Goal: Check status: Check status

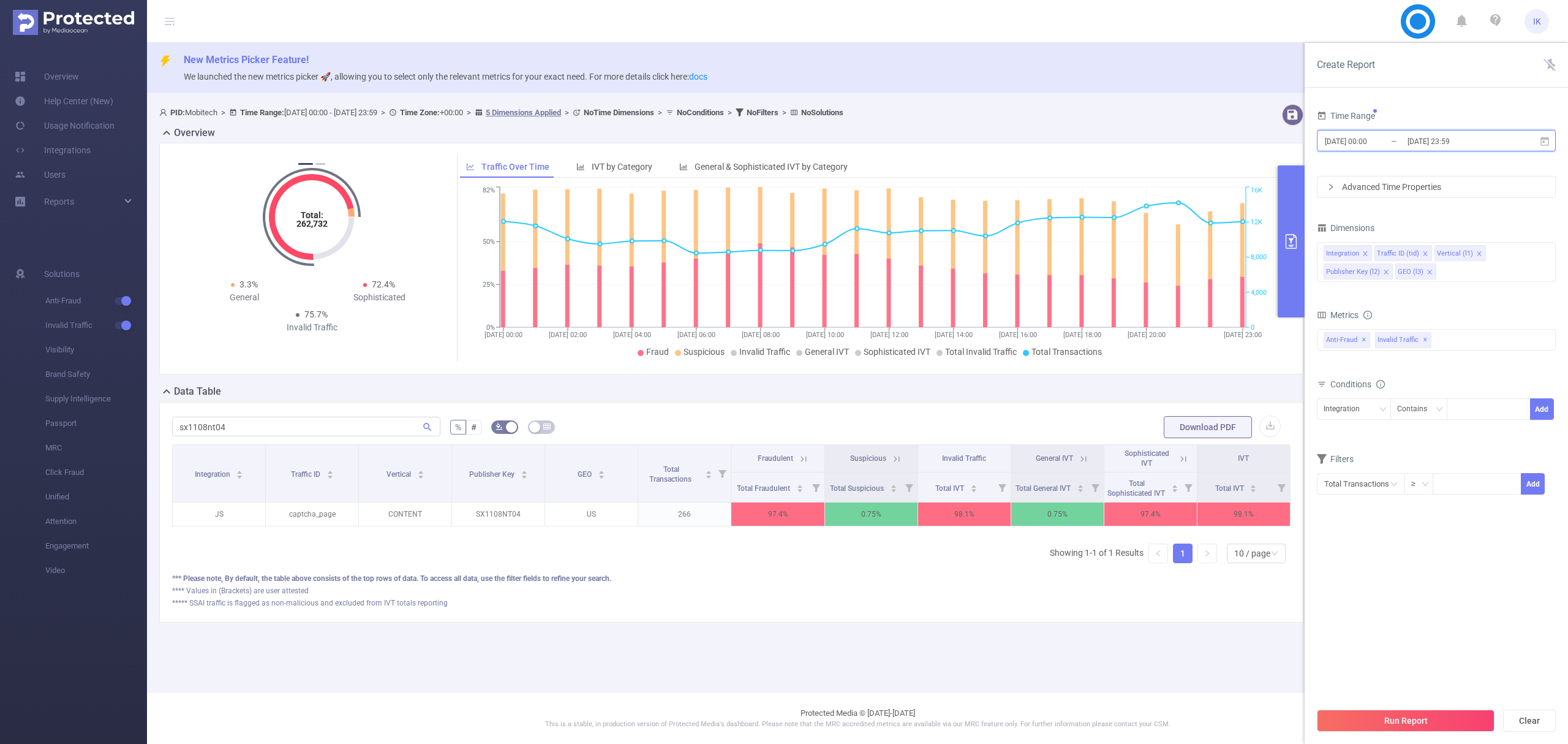
click at [1547, 145] on icon at bounding box center [1545, 141] width 9 height 9
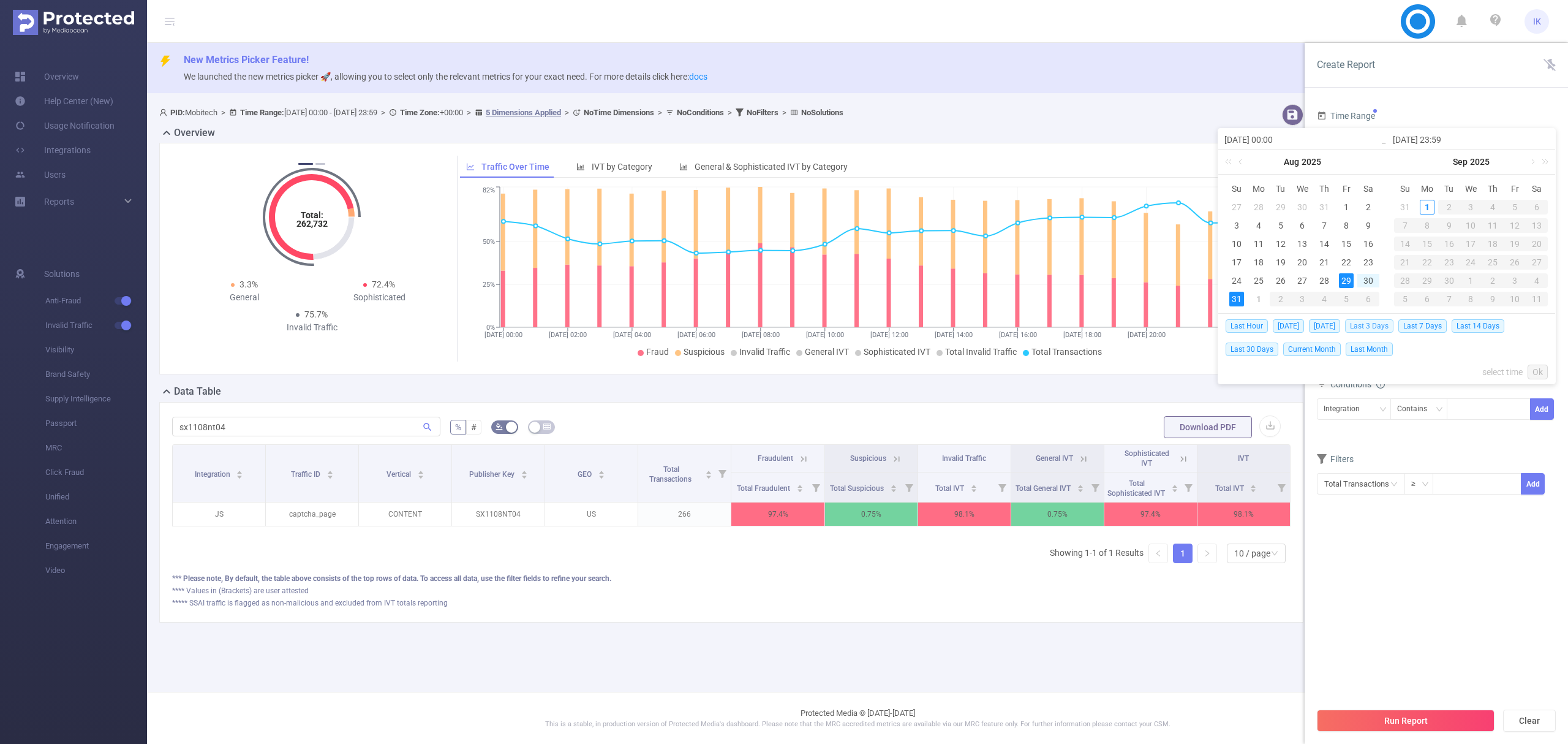
click at [1379, 327] on span "Last 3 Days" at bounding box center [1369, 326] width 48 height 14
type input "[DATE] 23:59"
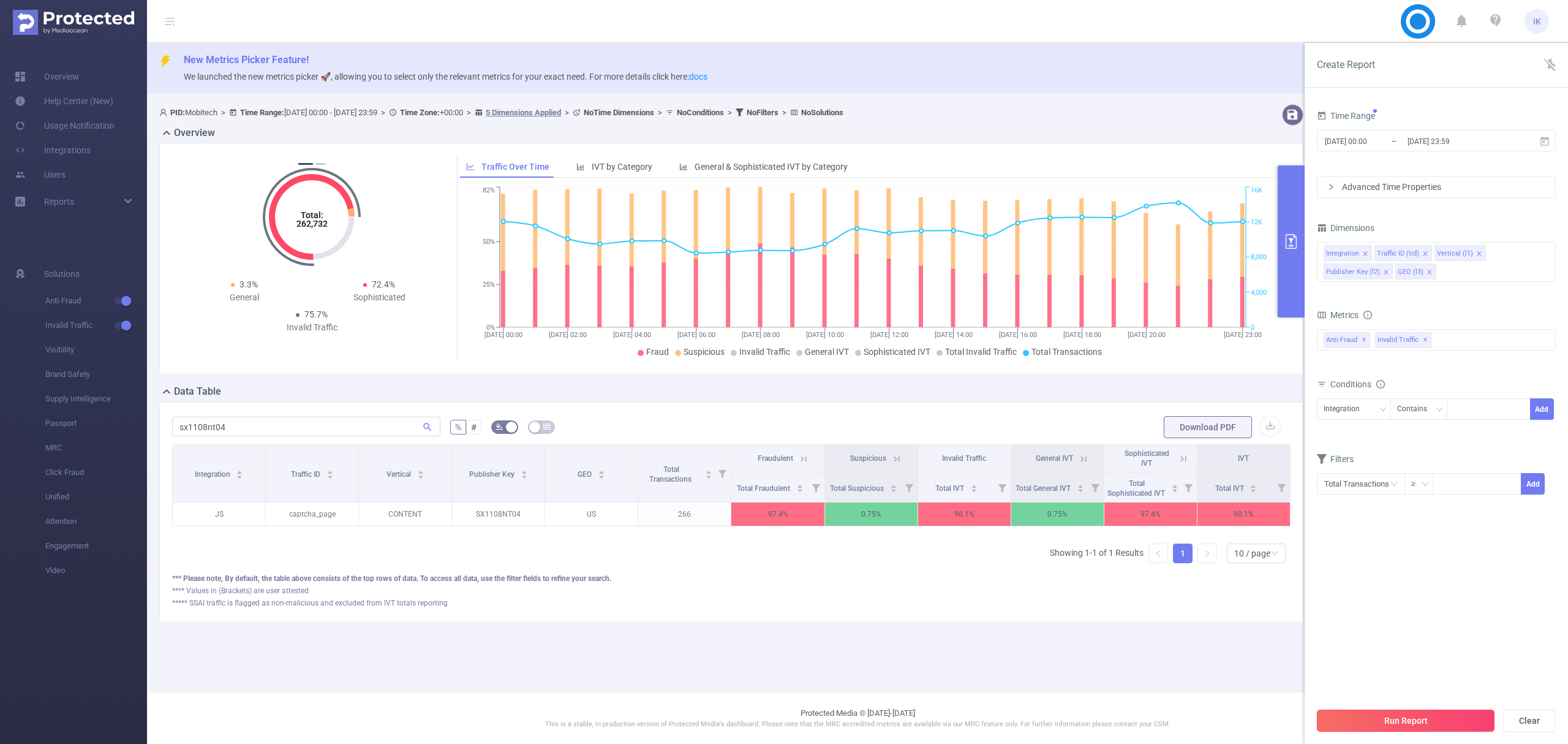
click at [1416, 714] on button "Run Report" at bounding box center [1405, 721] width 177 height 22
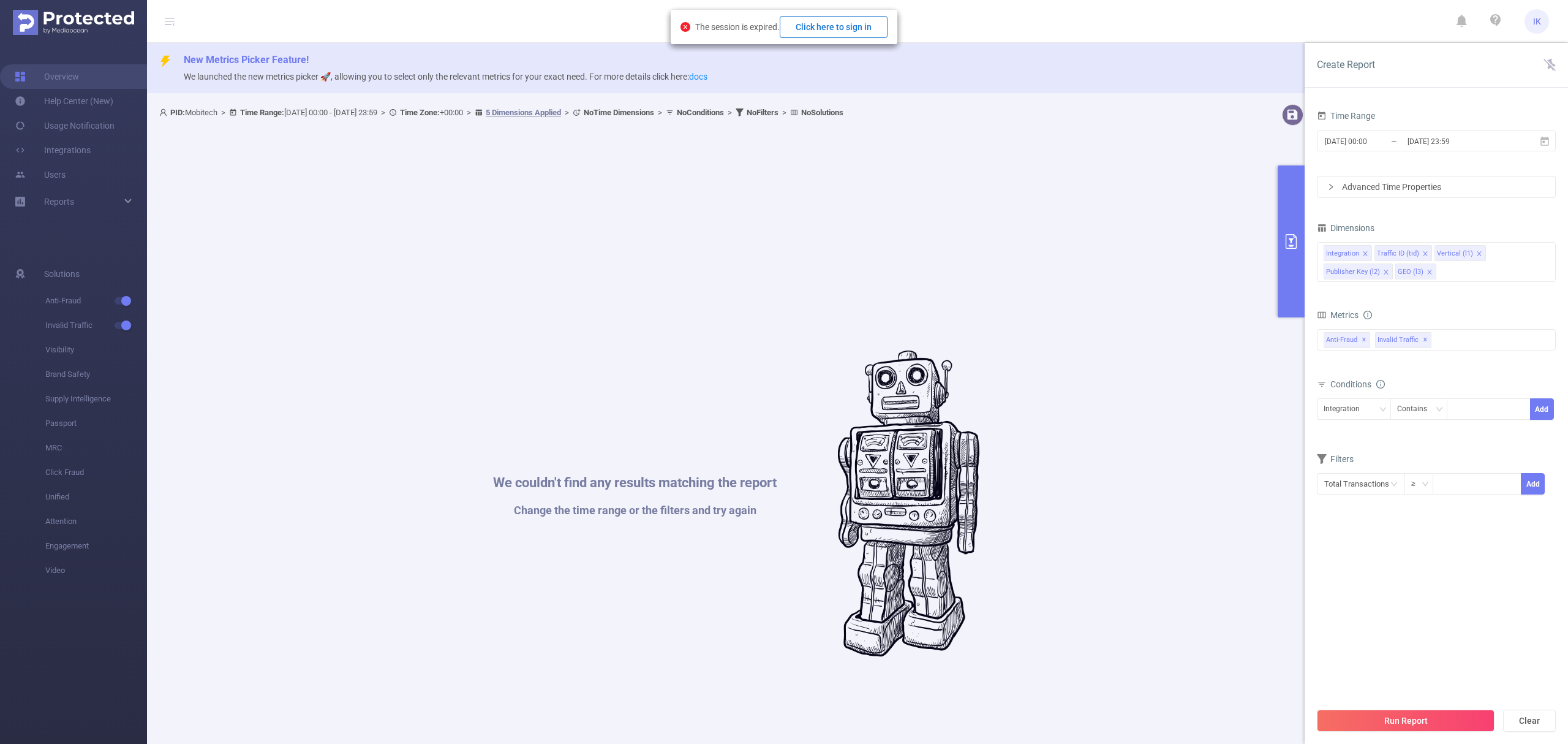
click at [832, 26] on button "Click here to sign in" at bounding box center [834, 27] width 108 height 22
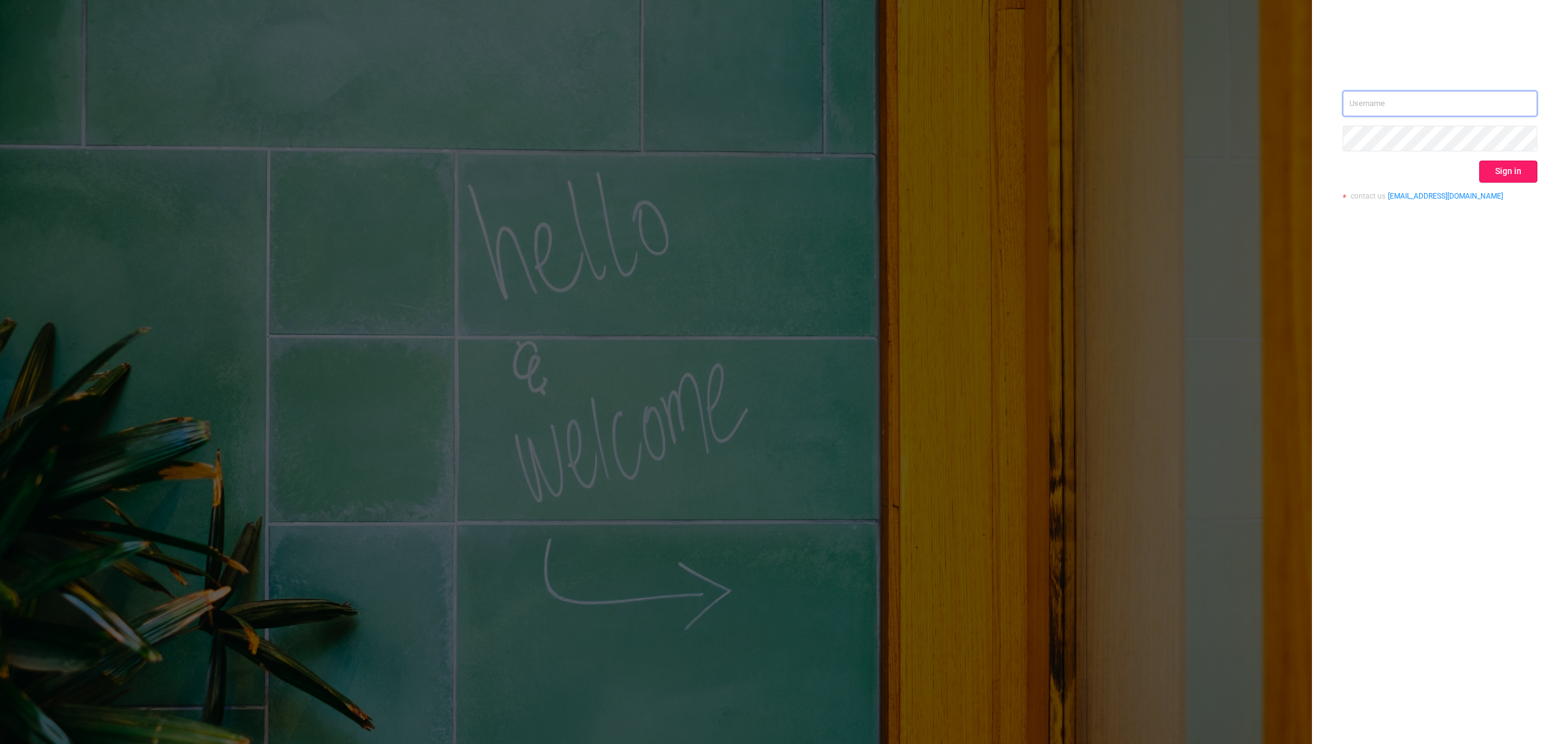
type input "[EMAIL_ADDRESS][DOMAIN_NAME]"
click at [1504, 179] on button "Sign in" at bounding box center [1509, 171] width 58 height 22
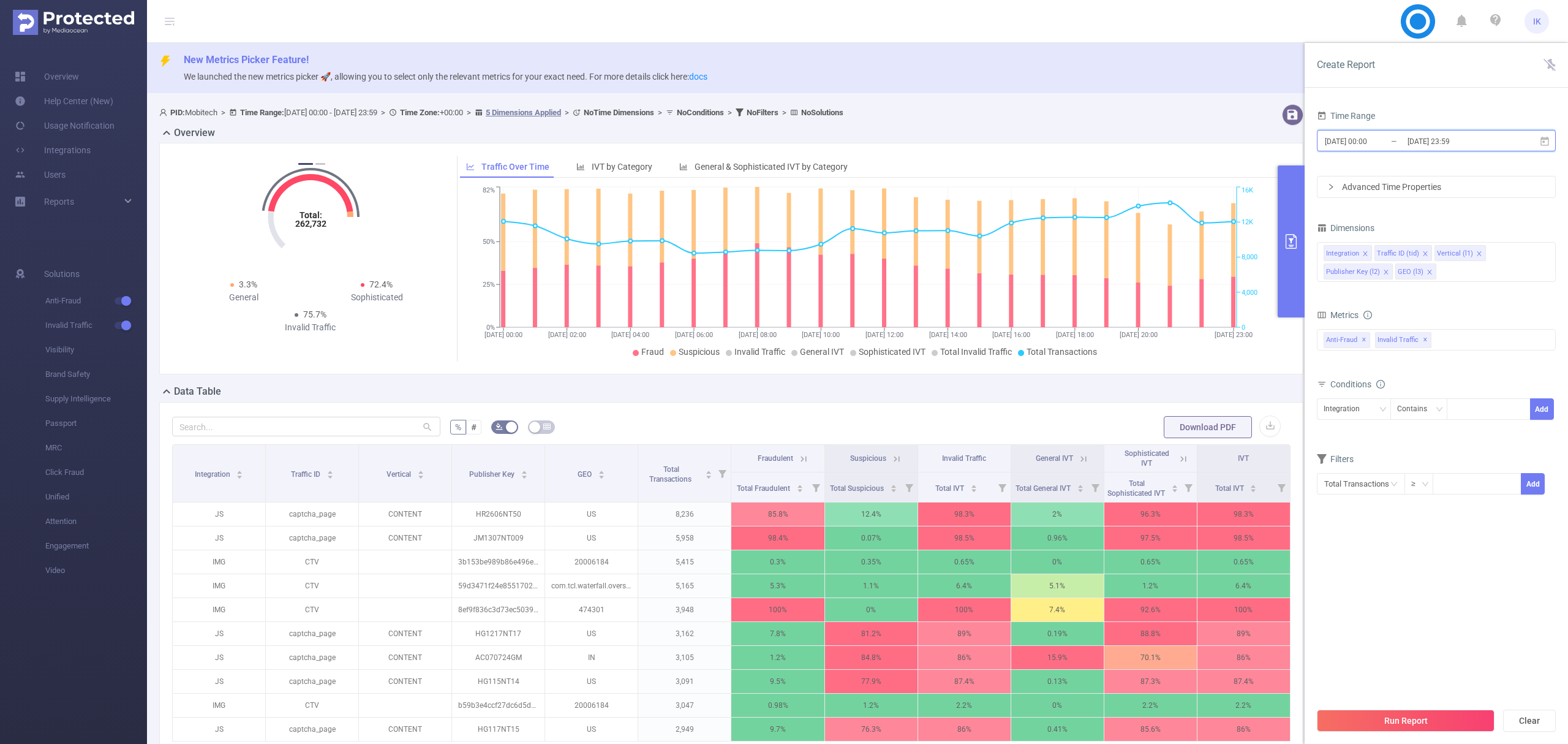
click at [1547, 143] on icon at bounding box center [1545, 141] width 11 height 11
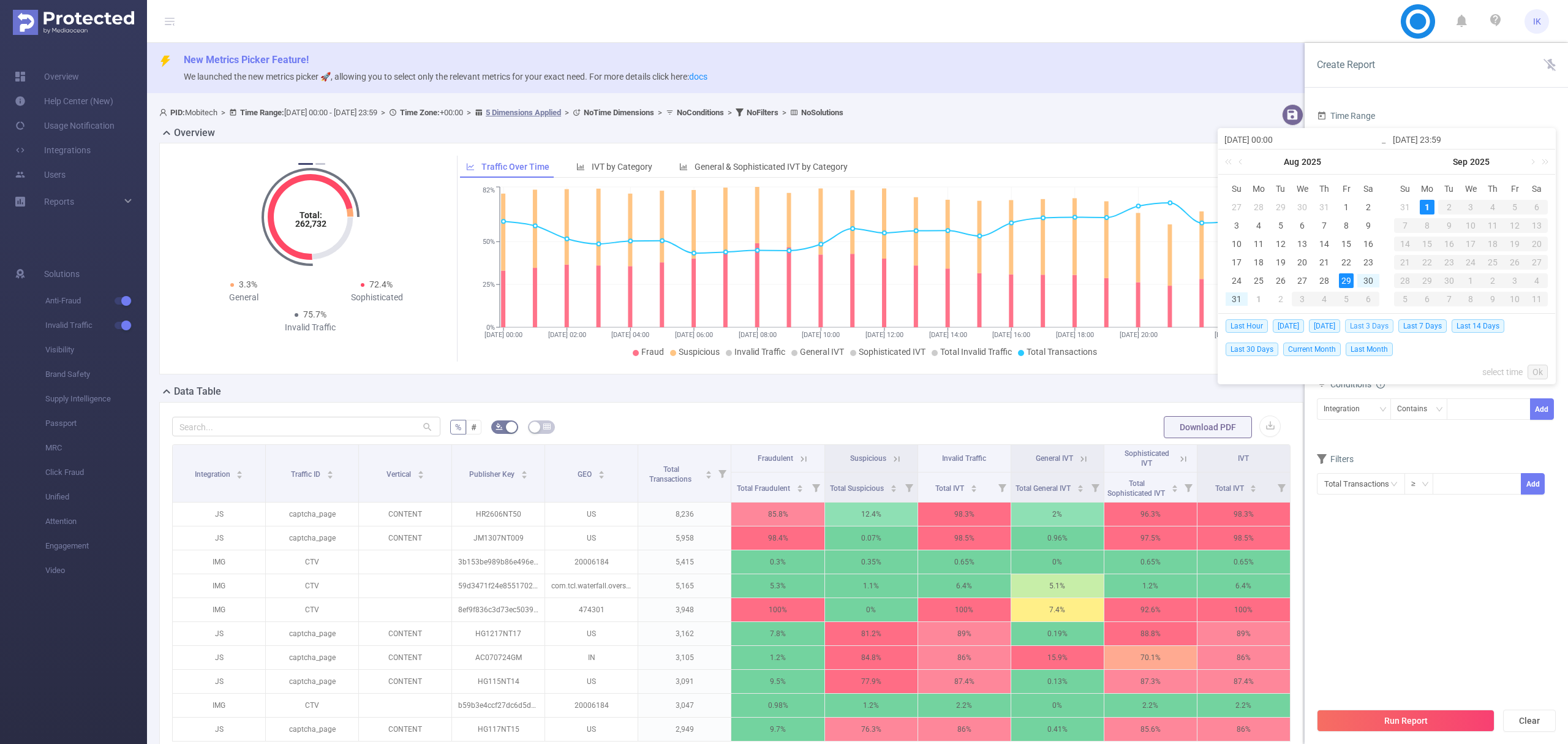
click at [1382, 327] on span "Last 3 Days" at bounding box center [1369, 326] width 48 height 14
type input "[DATE] 00:00"
type input "[DATE] 23:59"
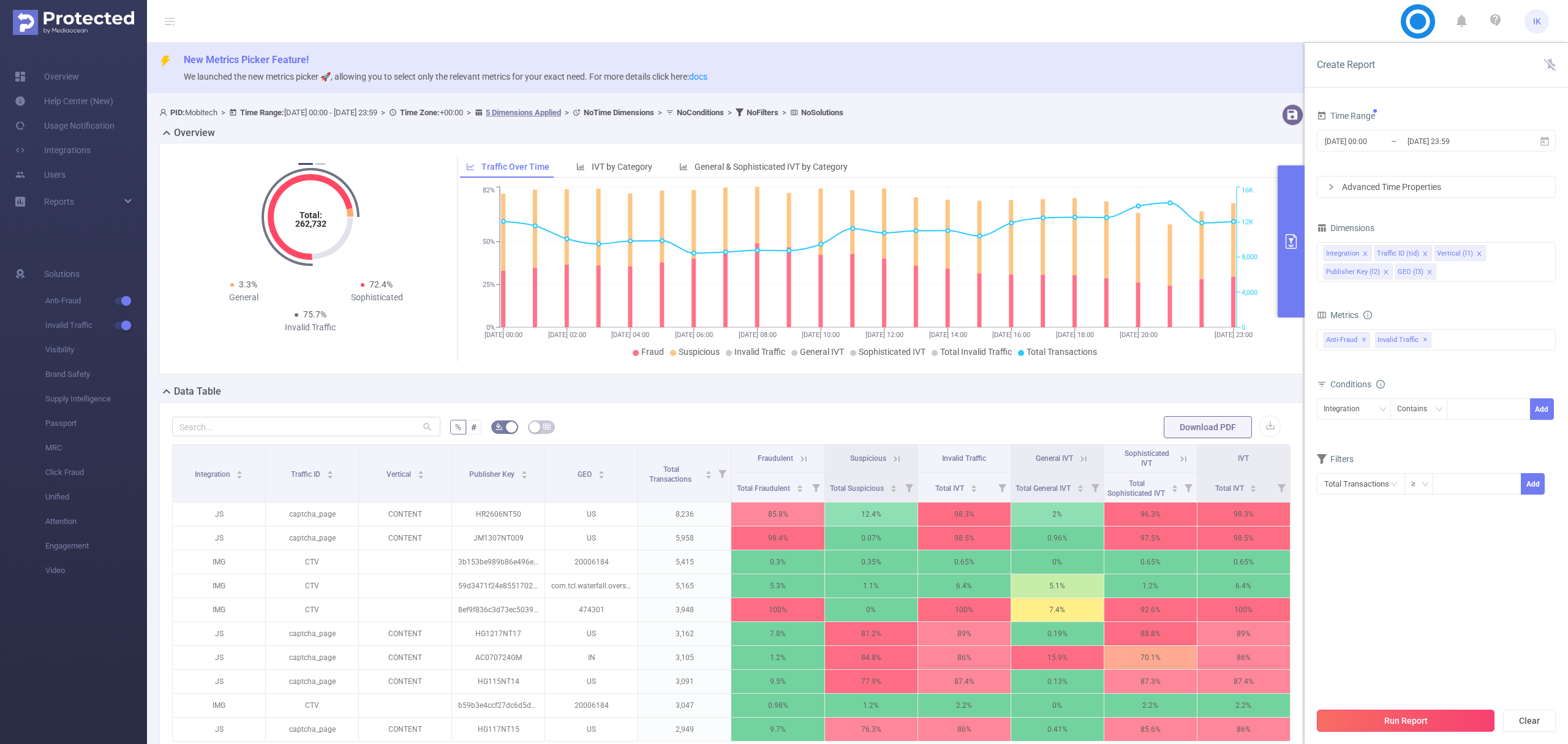
click at [1411, 724] on button "Run Report" at bounding box center [1405, 721] width 177 height 22
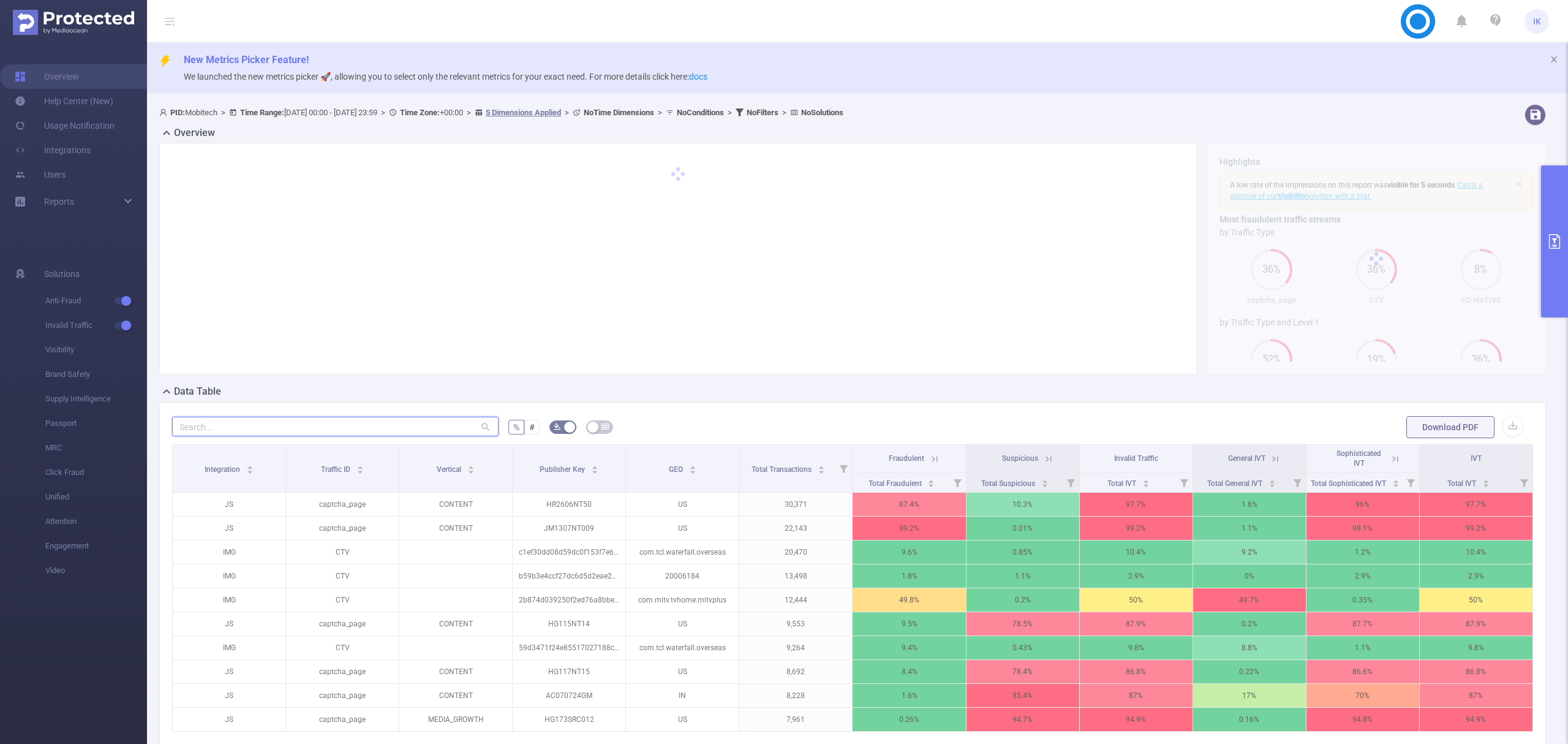
click at [360, 435] on input "text" at bounding box center [335, 426] width 327 height 20
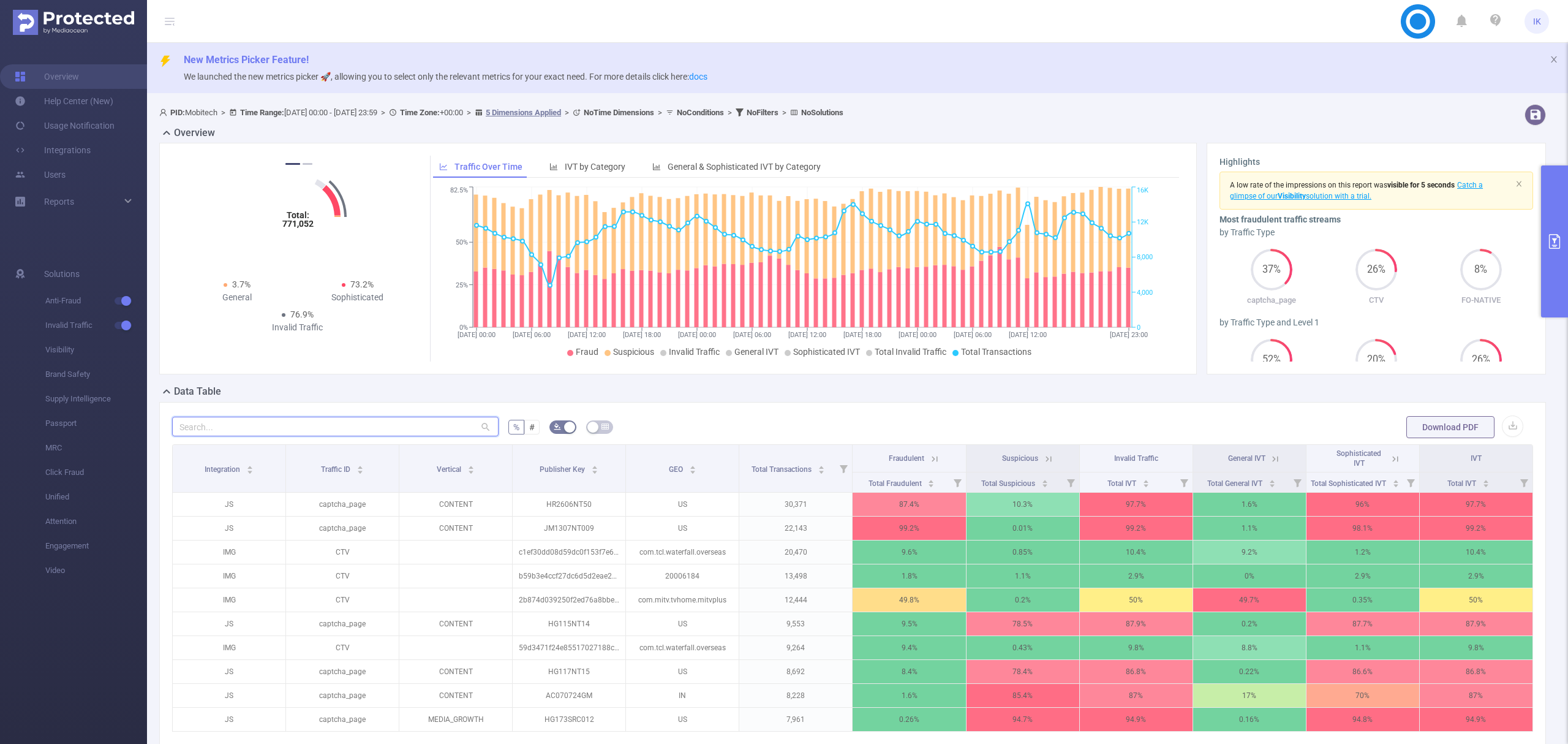
paste input "an2508nt007"
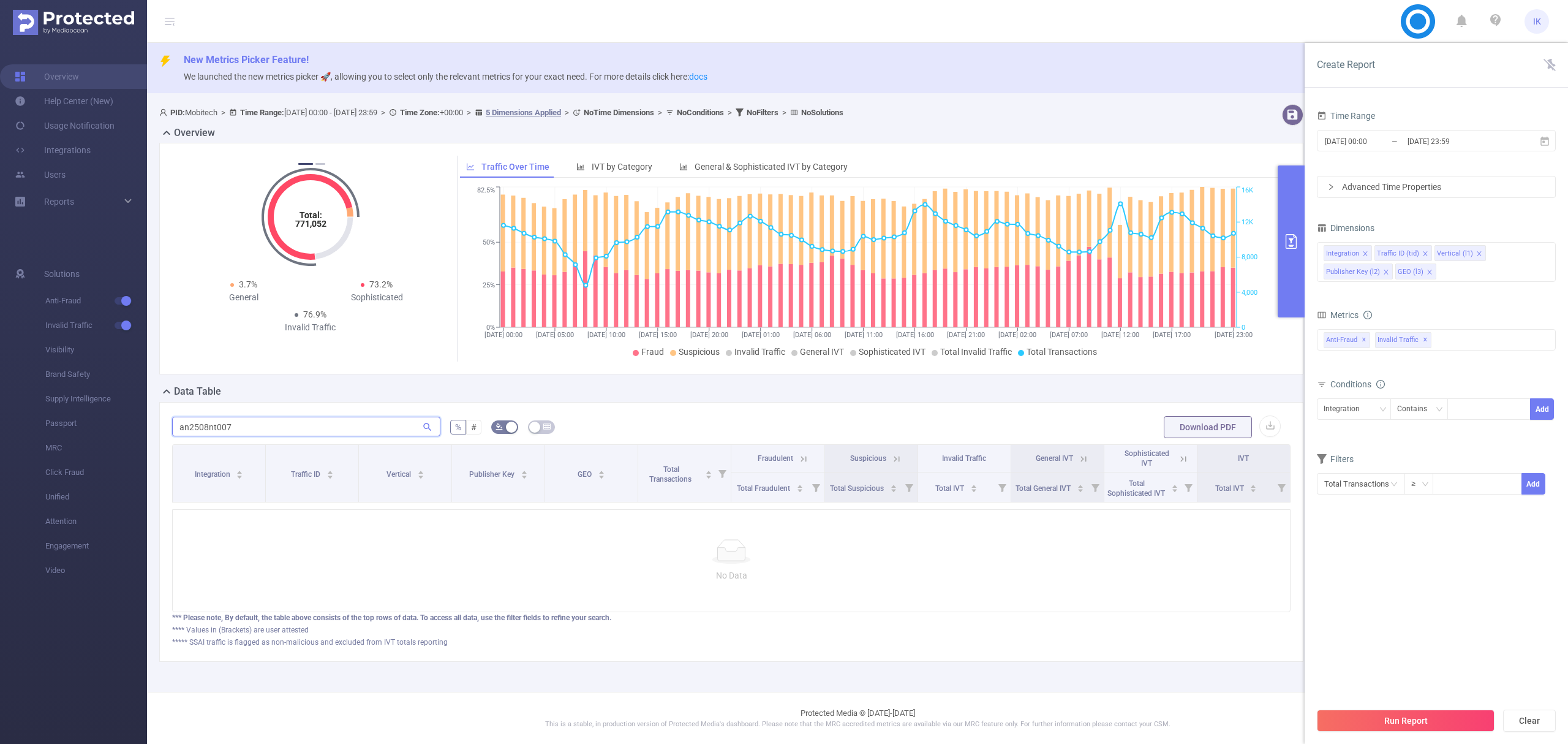
type input "an2508nt007"
click at [1545, 143] on icon at bounding box center [1545, 141] width 11 height 11
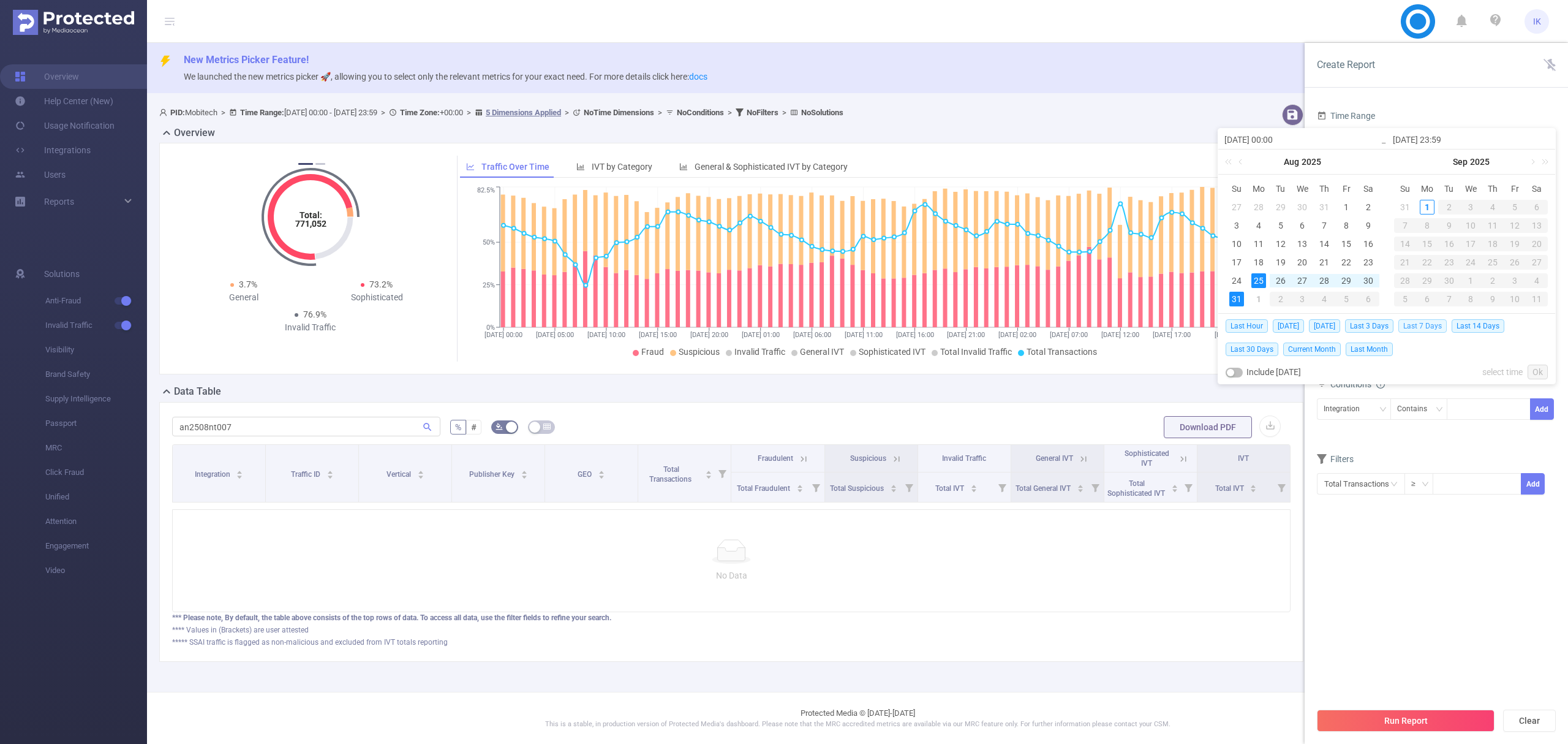
click at [1434, 324] on span "Last 7 Days" at bounding box center [1422, 326] width 48 height 14
type input "2025-08-25 00:00"
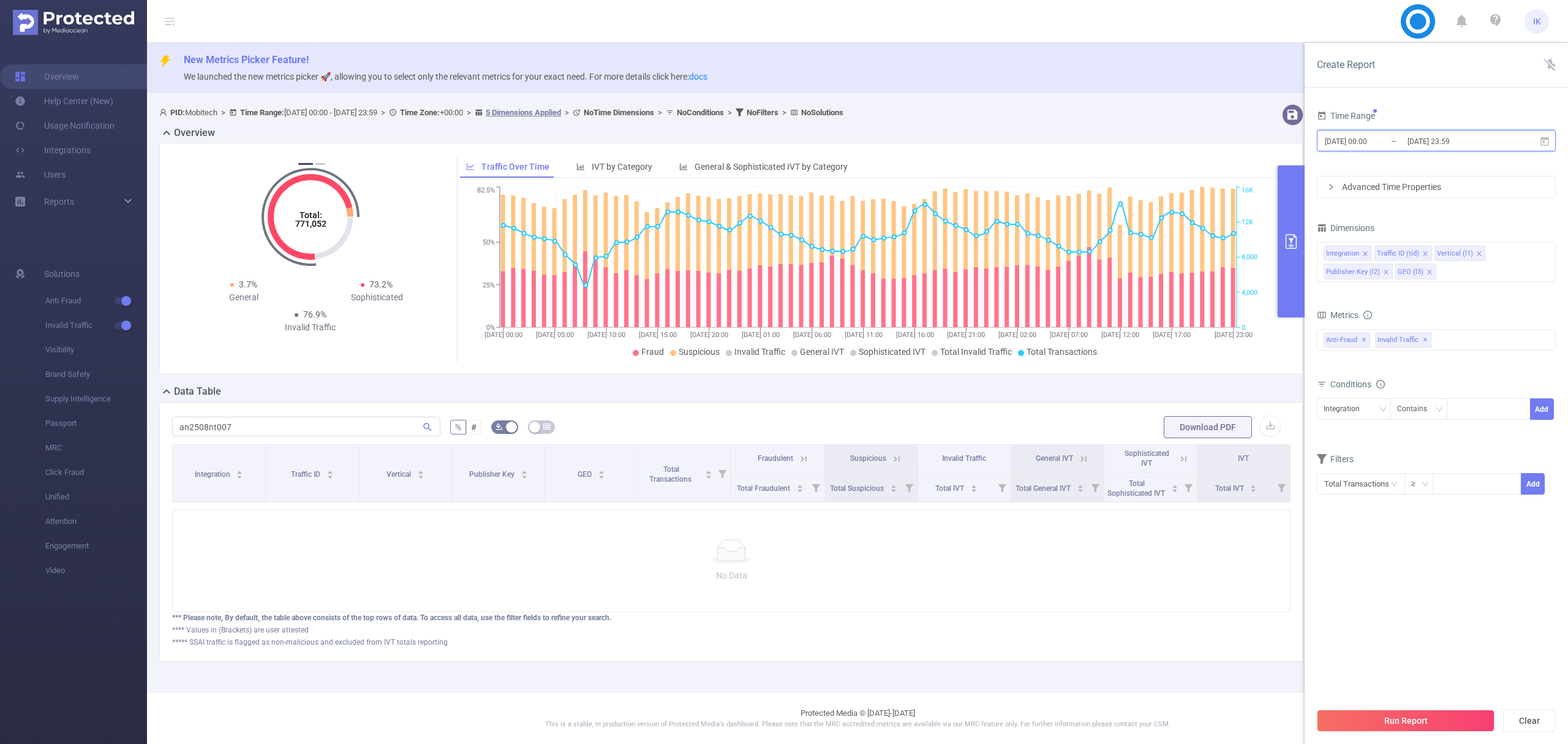
click at [1547, 143] on icon at bounding box center [1545, 141] width 11 height 11
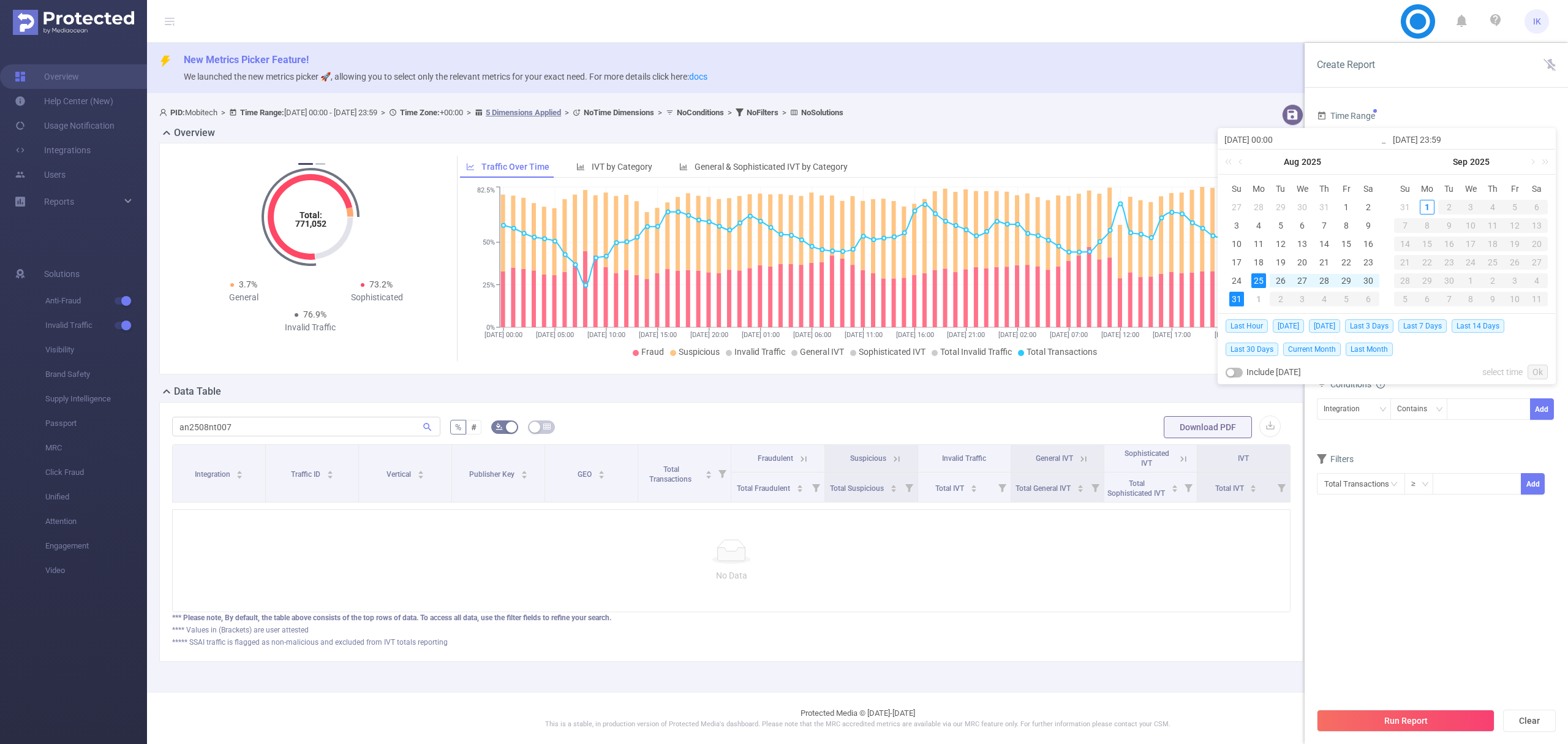
click at [1259, 278] on div "25" at bounding box center [1259, 280] width 15 height 15
click at [1259, 297] on div "1" at bounding box center [1259, 298] width 15 height 15
type input "2025-09-01 23:59"
click at [1536, 371] on link "Ok" at bounding box center [1538, 371] width 21 height 15
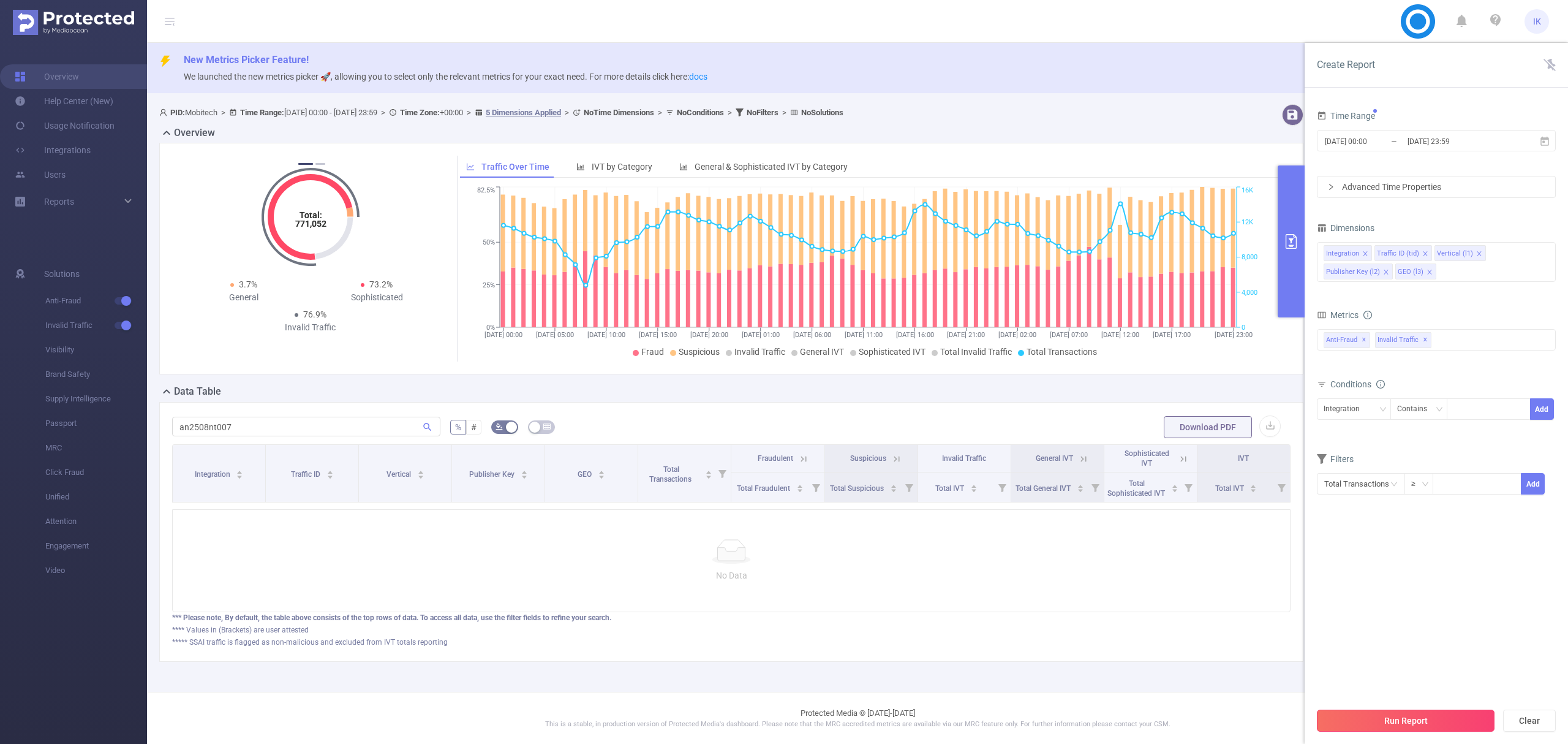
click at [1416, 718] on button "Run Report" at bounding box center [1405, 721] width 177 height 22
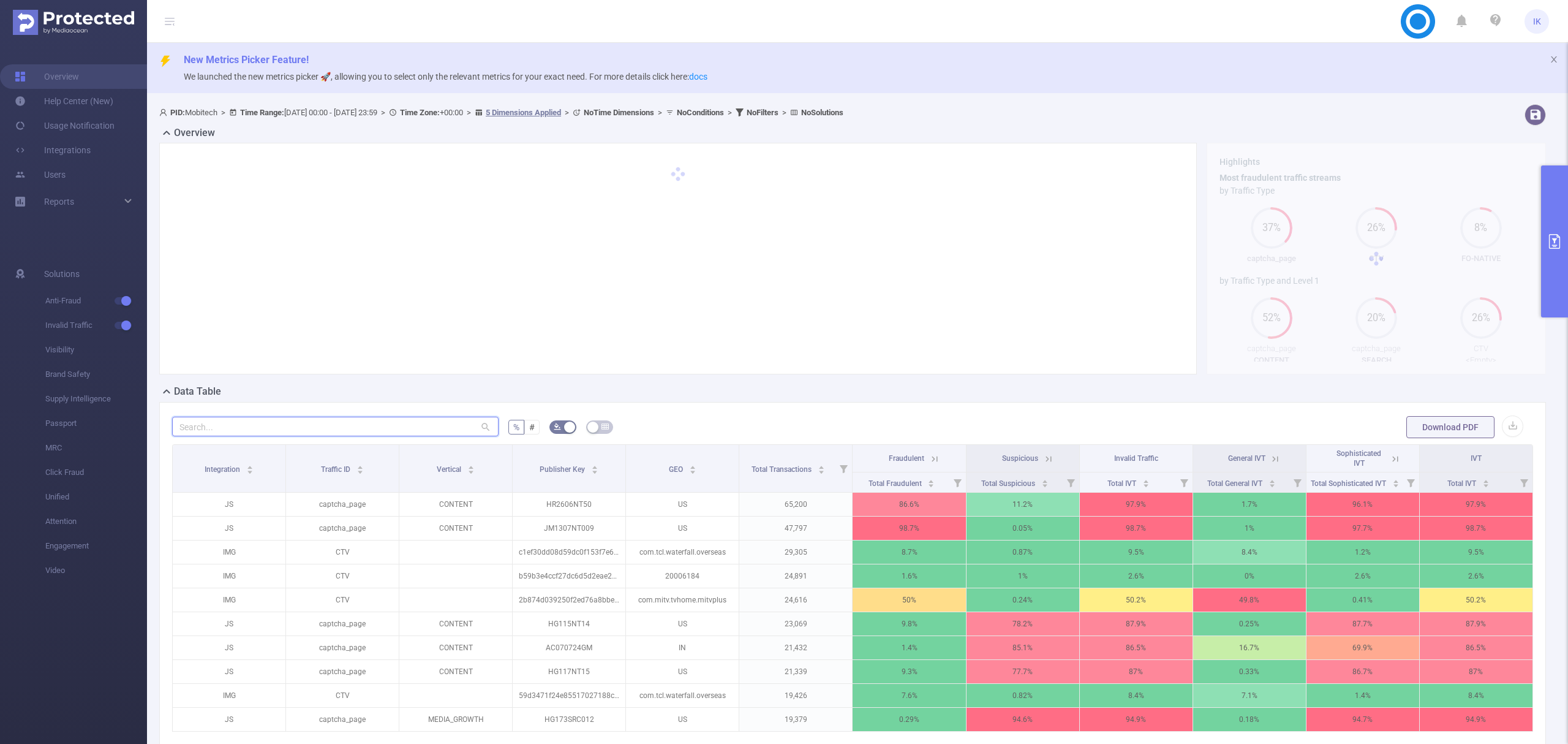
click at [383, 429] on input "text" at bounding box center [335, 426] width 327 height 20
paste input "an2508nt007"
type input "an2508nt007"
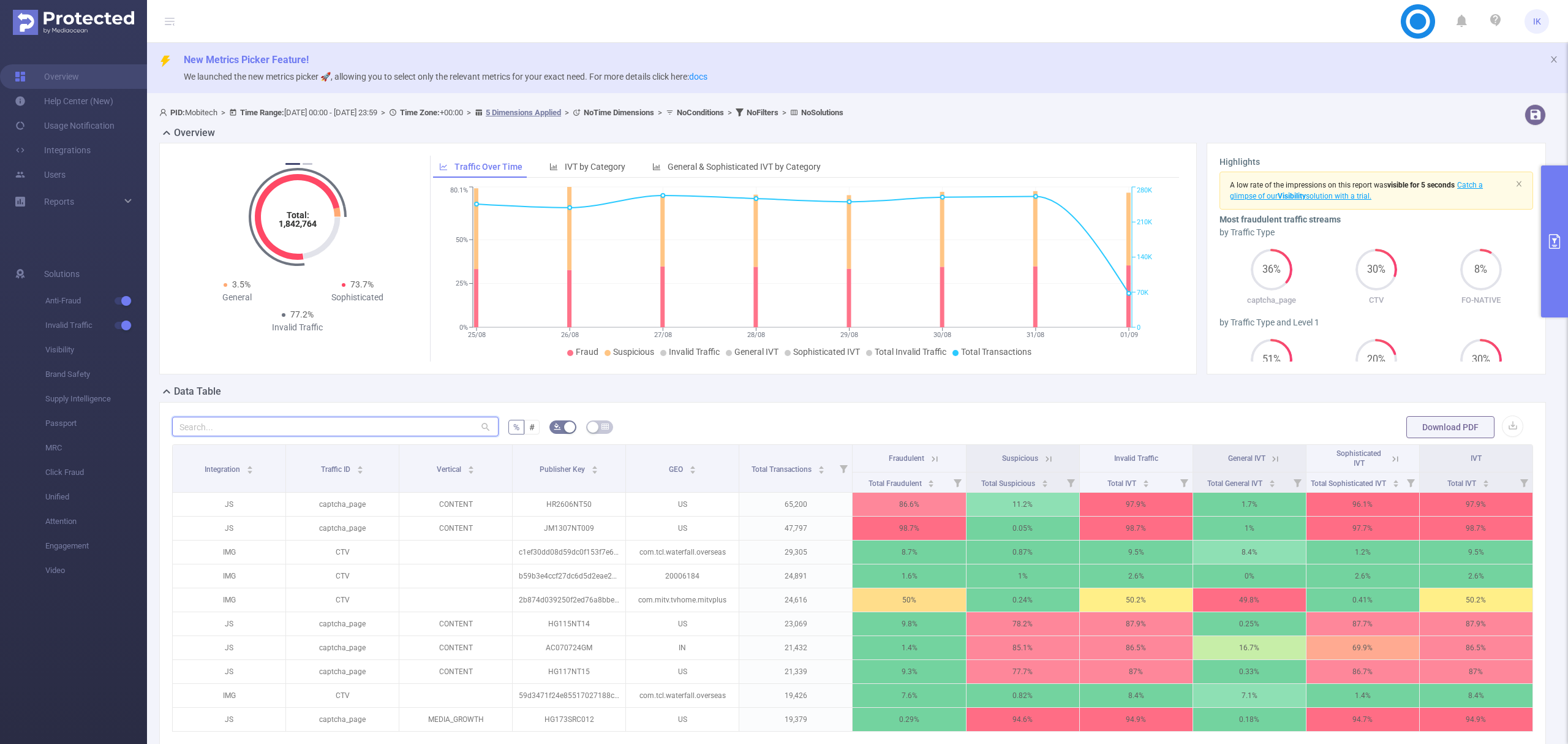
click at [288, 424] on input "text" at bounding box center [335, 426] width 327 height 20
paste input "an0508nt005"
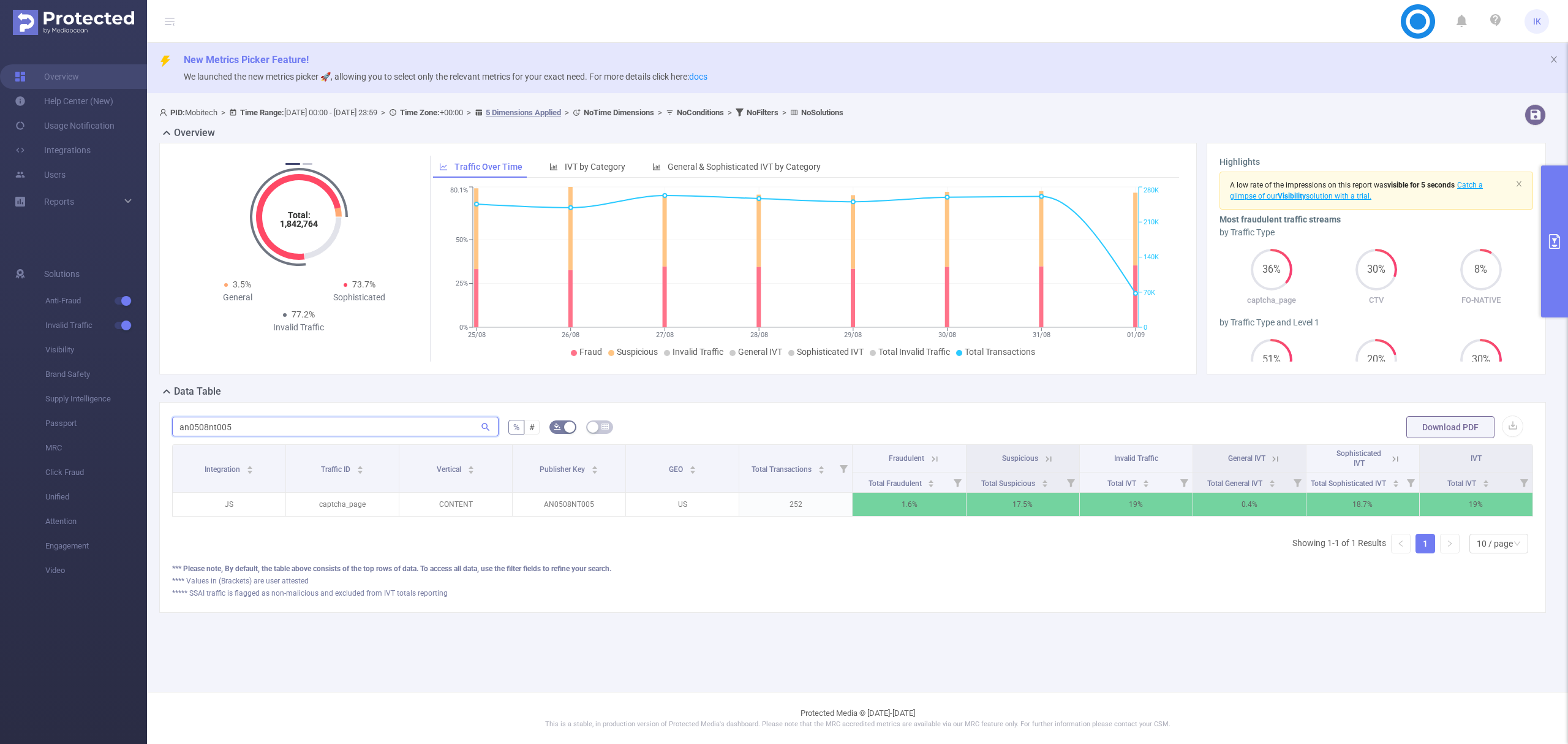
click at [213, 429] on input "an0508nt005" at bounding box center [335, 426] width 327 height 20
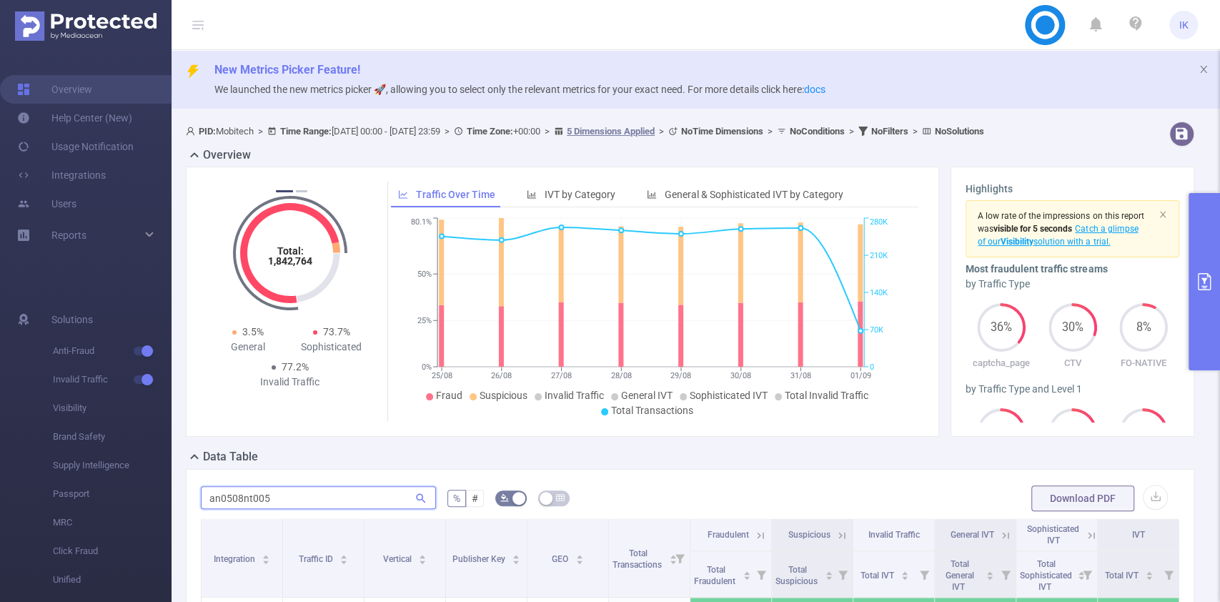
paste input "mrt0307nt04"
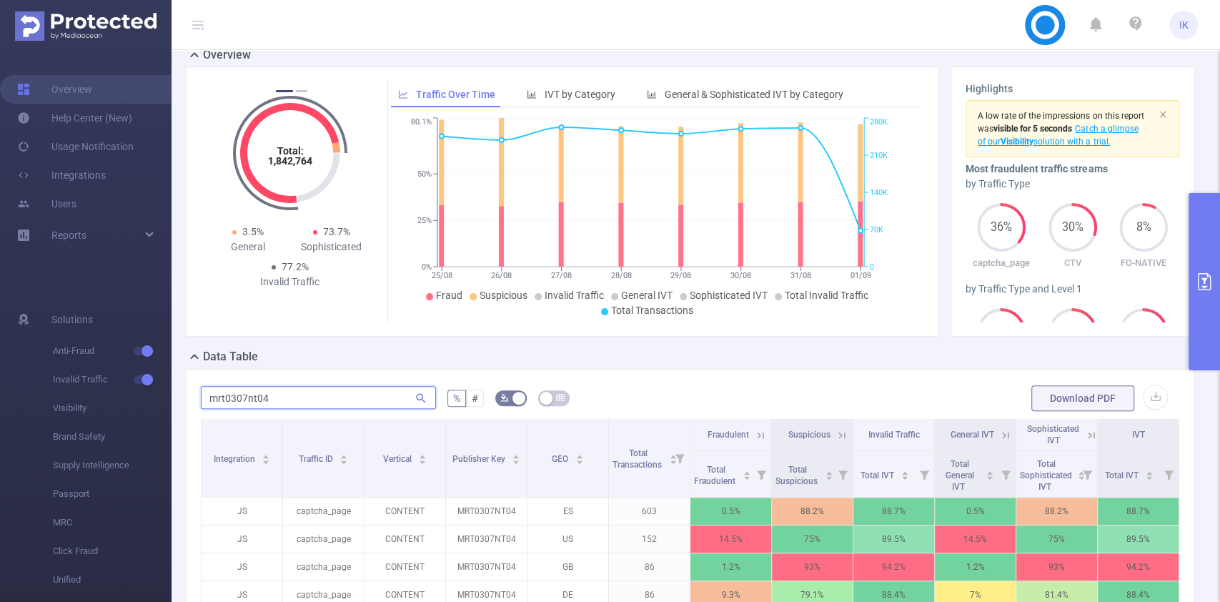
scroll to position [190, 0]
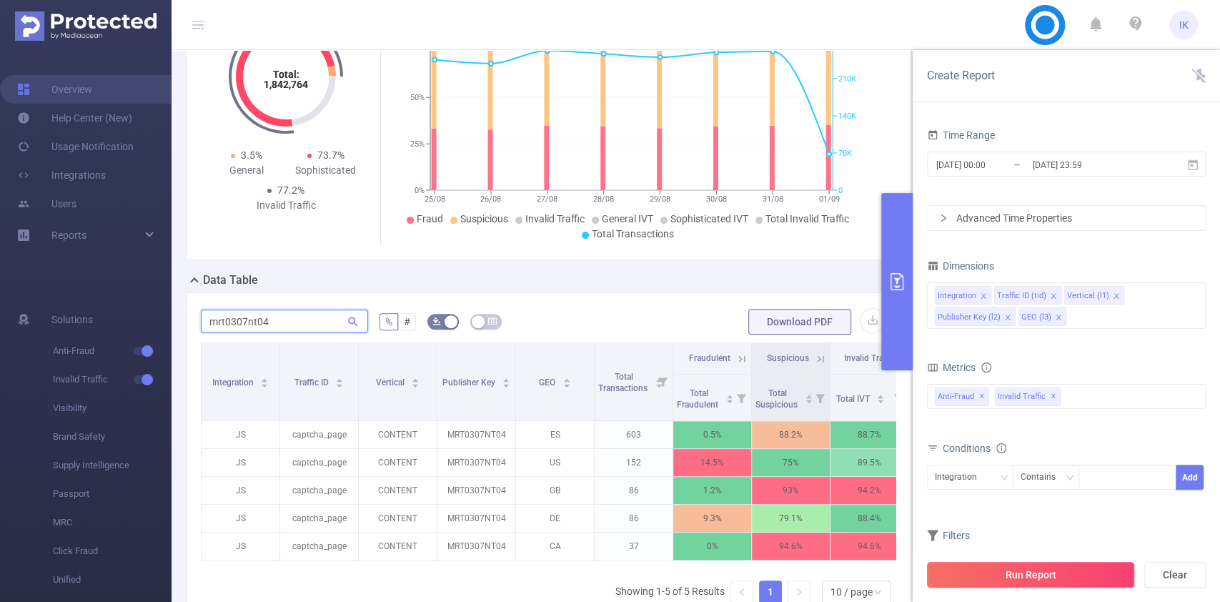
type input "mrt0307nt04"
click at [1047, 569] on button "Run Report" at bounding box center [1030, 575] width 207 height 26
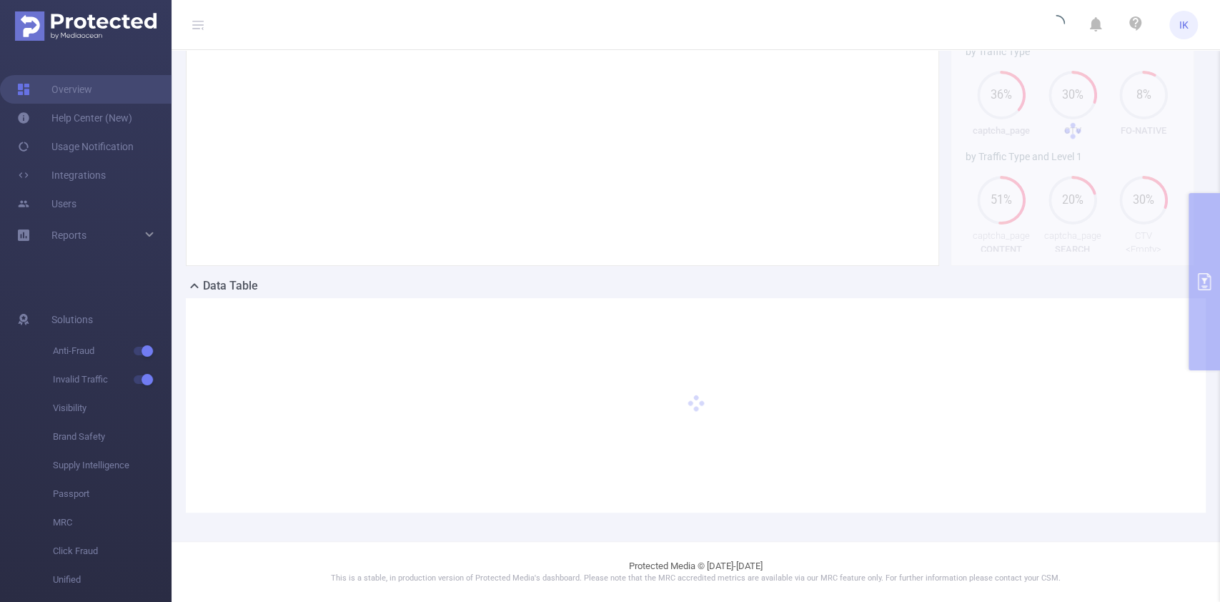
scroll to position [170, 0]
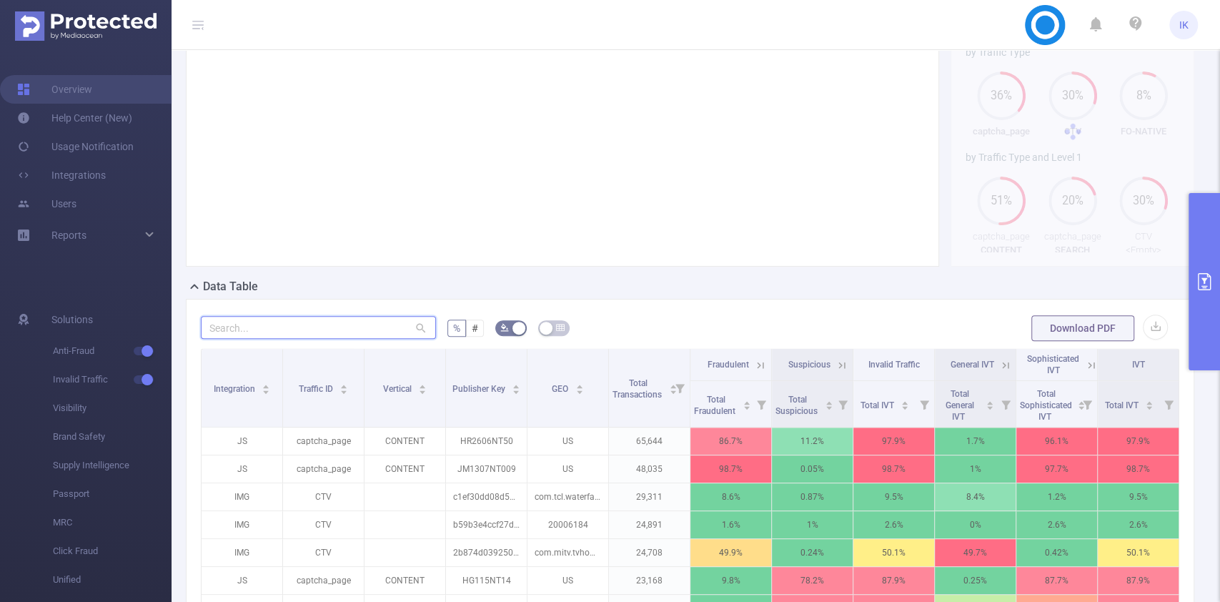
click at [248, 331] on input "text" at bounding box center [318, 327] width 235 height 23
paste input "mrt0307nt04"
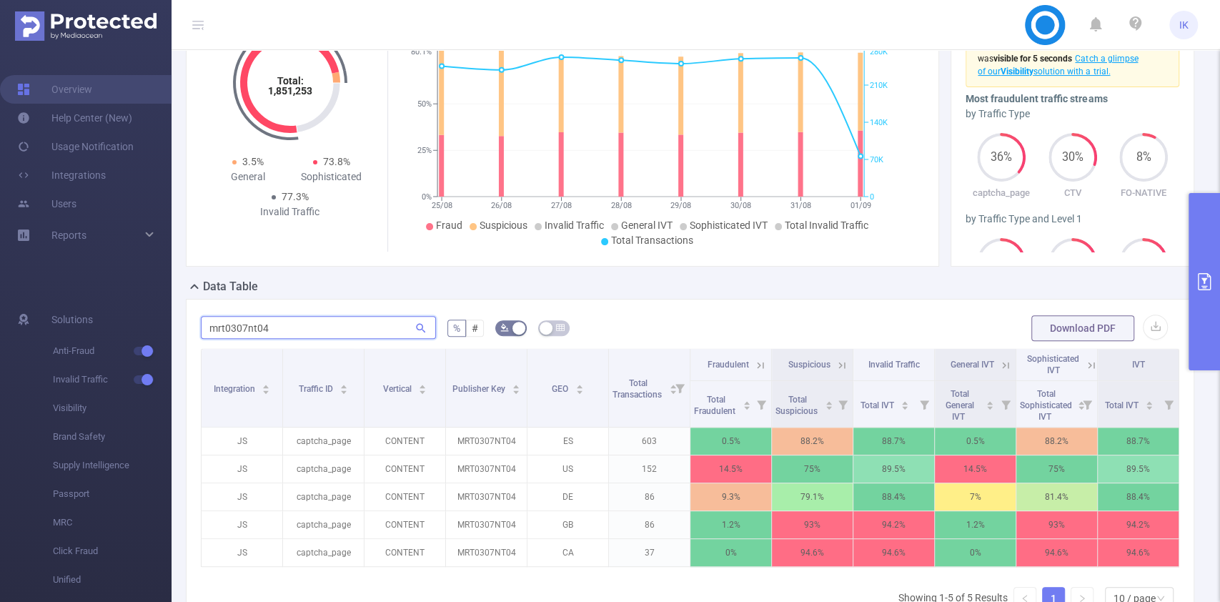
click at [250, 329] on input "mrt0307nt04" at bounding box center [318, 327] width 235 height 23
paste input "hg1007nt18"
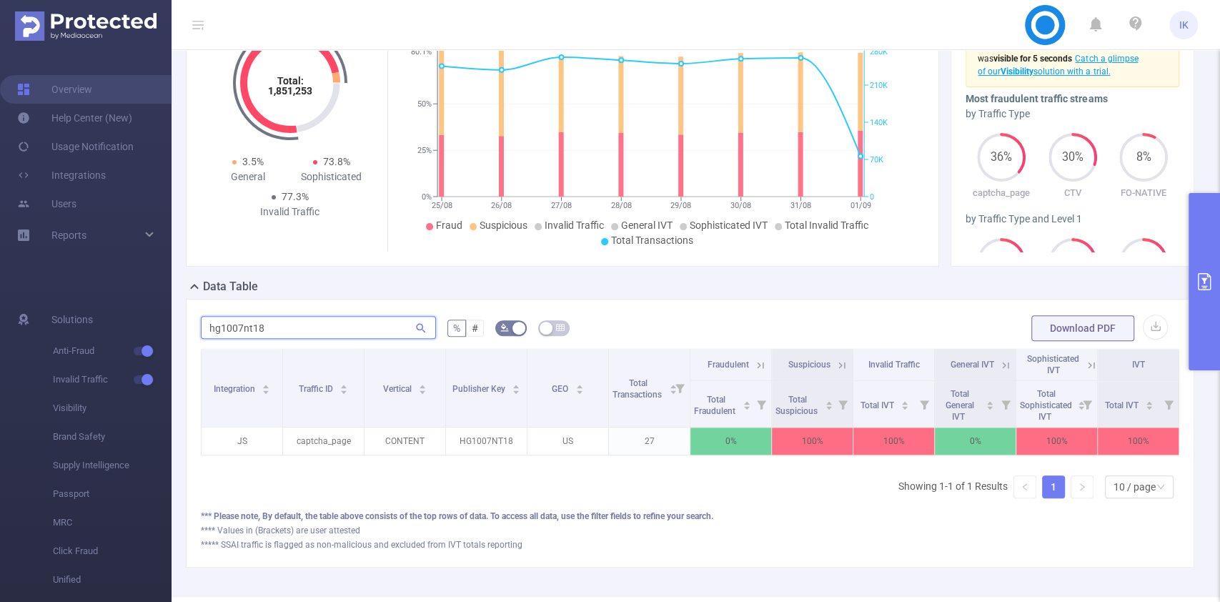
click at [255, 328] on input "hg1007nt18" at bounding box center [318, 327] width 235 height 23
paste input "r2606nt50"
click at [750, 360] on icon at bounding box center [758, 364] width 17 height 14
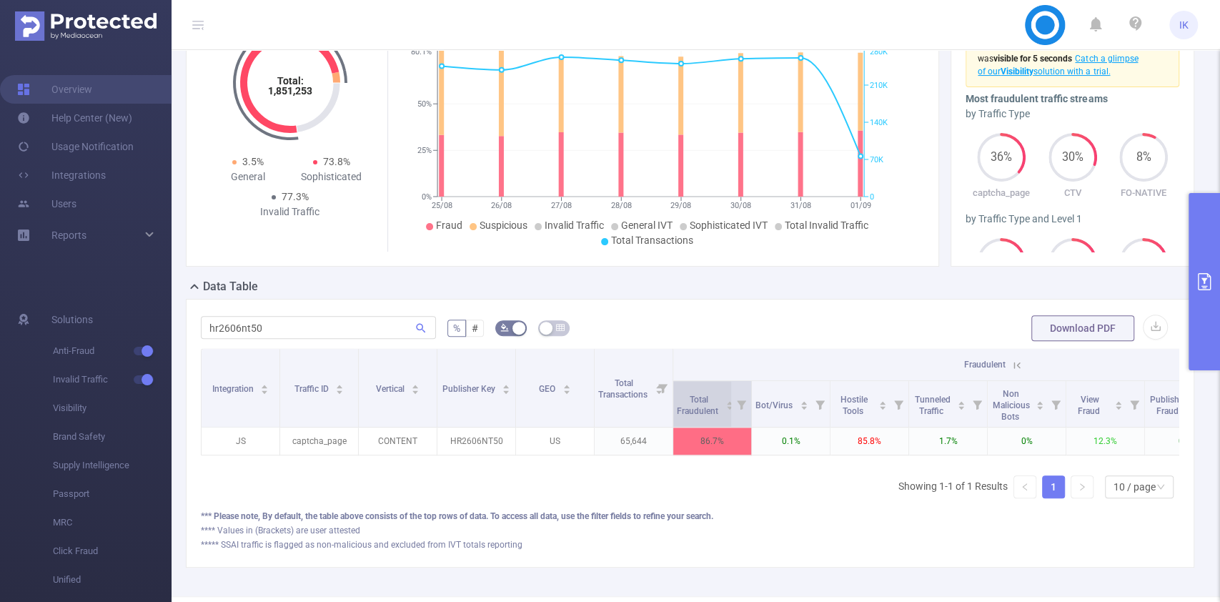
click at [726, 404] on icon "icon: caret-down" at bounding box center [729, 408] width 8 height 8
click at [969, 364] on span "Fraudulent" at bounding box center [983, 364] width 41 height 10
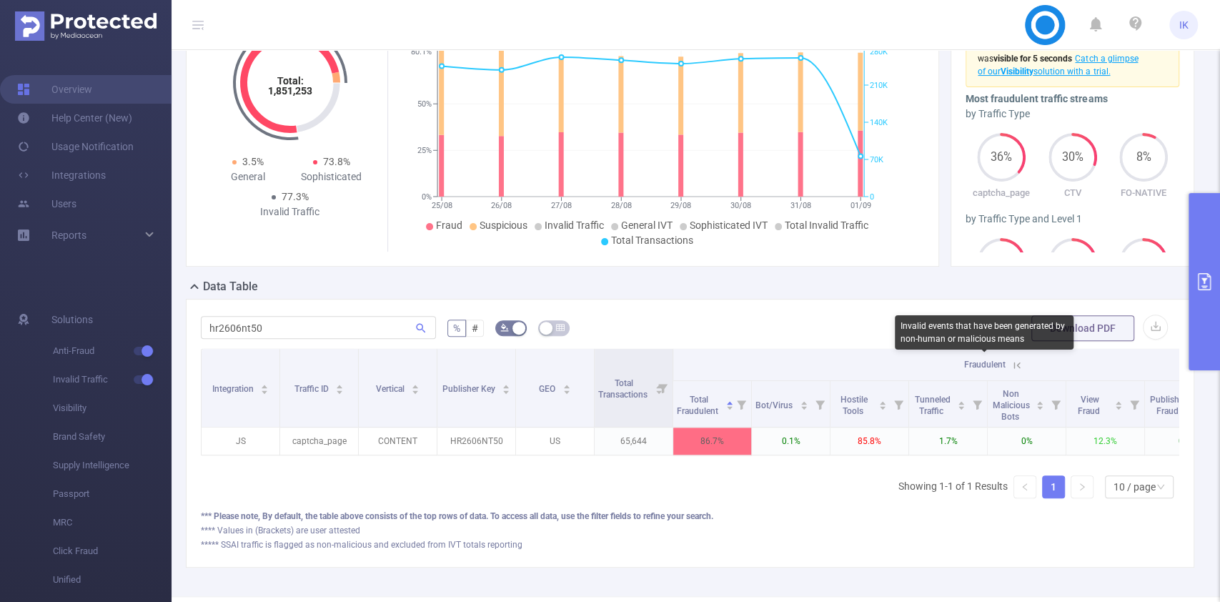
click at [993, 359] on span "Fraudulent" at bounding box center [983, 364] width 41 height 10
click at [1021, 363] on icon at bounding box center [1016, 365] width 13 height 13
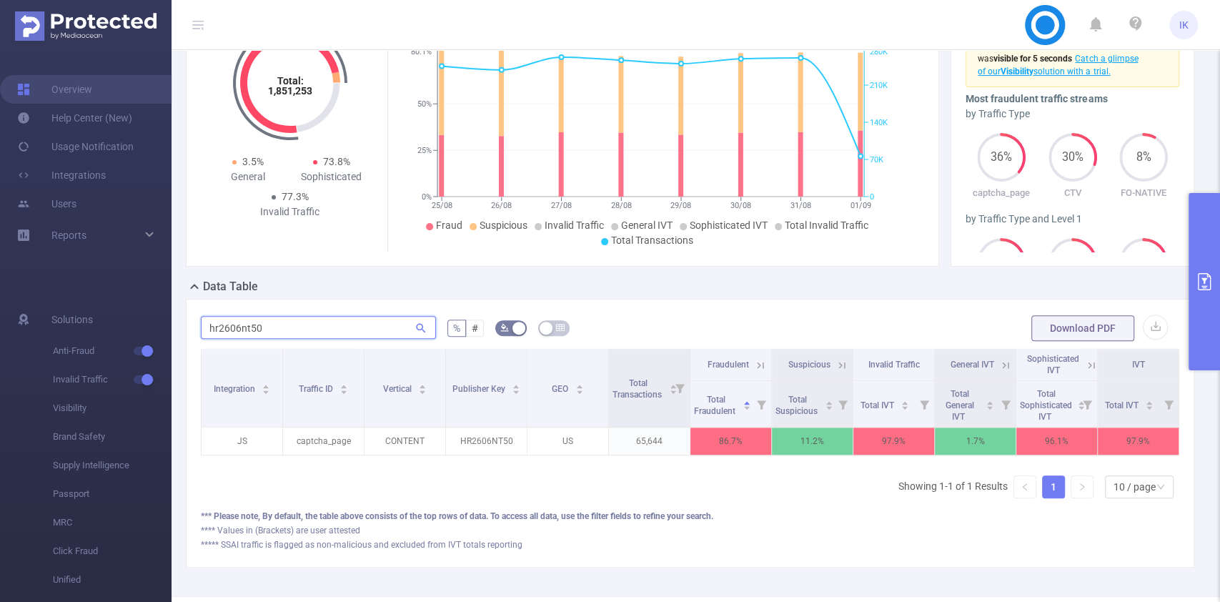
click at [246, 328] on input "hr2606nt50" at bounding box center [318, 327] width 235 height 23
click at [244, 327] on input "hr2606nt50" at bounding box center [318, 327] width 235 height 23
paste input "g1007nt18"
type input "hg1007nt18"
click at [839, 364] on icon at bounding box center [842, 365] width 6 height 6
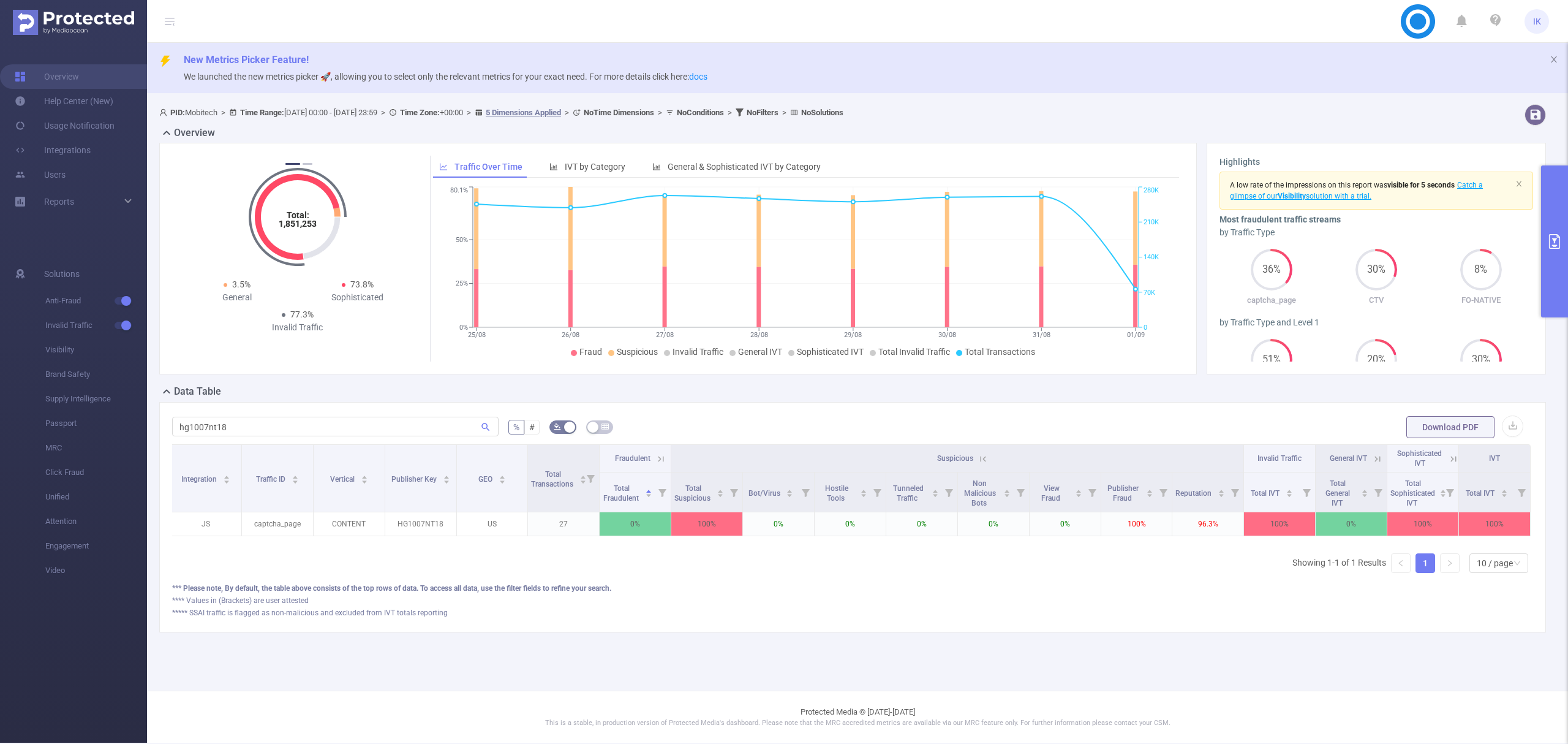
scroll to position [0, 0]
